Goal: Use online tool/utility: Utilize a website feature to perform a specific function

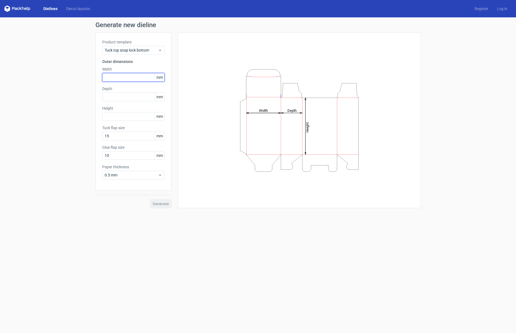
click at [142, 76] on input "text" at bounding box center [133, 77] width 62 height 9
click at [115, 99] on div "Depth mm" at bounding box center [133, 93] width 62 height 15
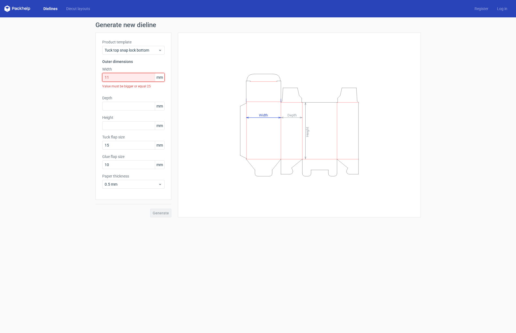
click at [119, 78] on input "11" at bounding box center [133, 77] width 62 height 9
type input "112"
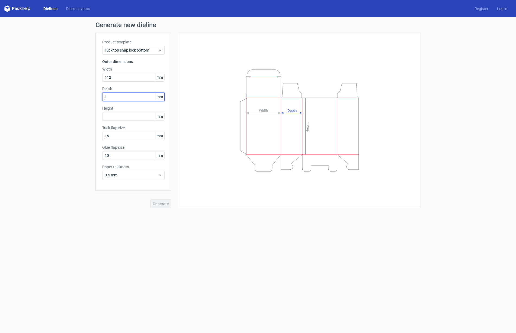
type input "13"
click at [121, 116] on div "Height mm" at bounding box center [133, 112] width 62 height 15
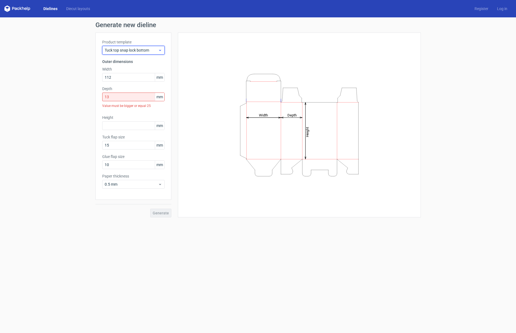
click at [151, 49] on span "Tuck top snap lock bottom" at bounding box center [131, 49] width 53 height 5
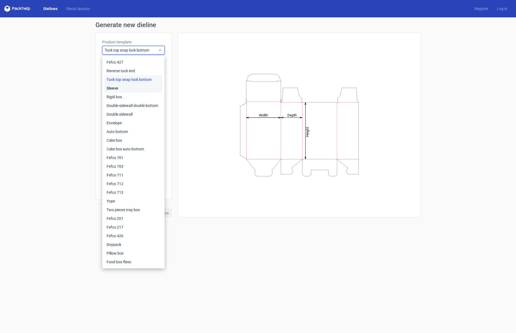
click at [119, 88] on div "Sleeve" at bounding box center [133, 88] width 58 height 9
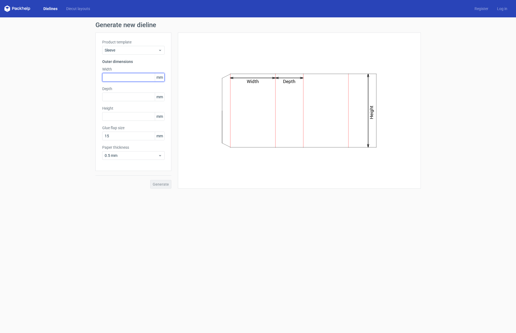
click at [119, 80] on input "text" at bounding box center [133, 77] width 62 height 9
click at [122, 96] on input "text" at bounding box center [133, 96] width 62 height 9
type input "13"
